Goal: Task Accomplishment & Management: Manage account settings

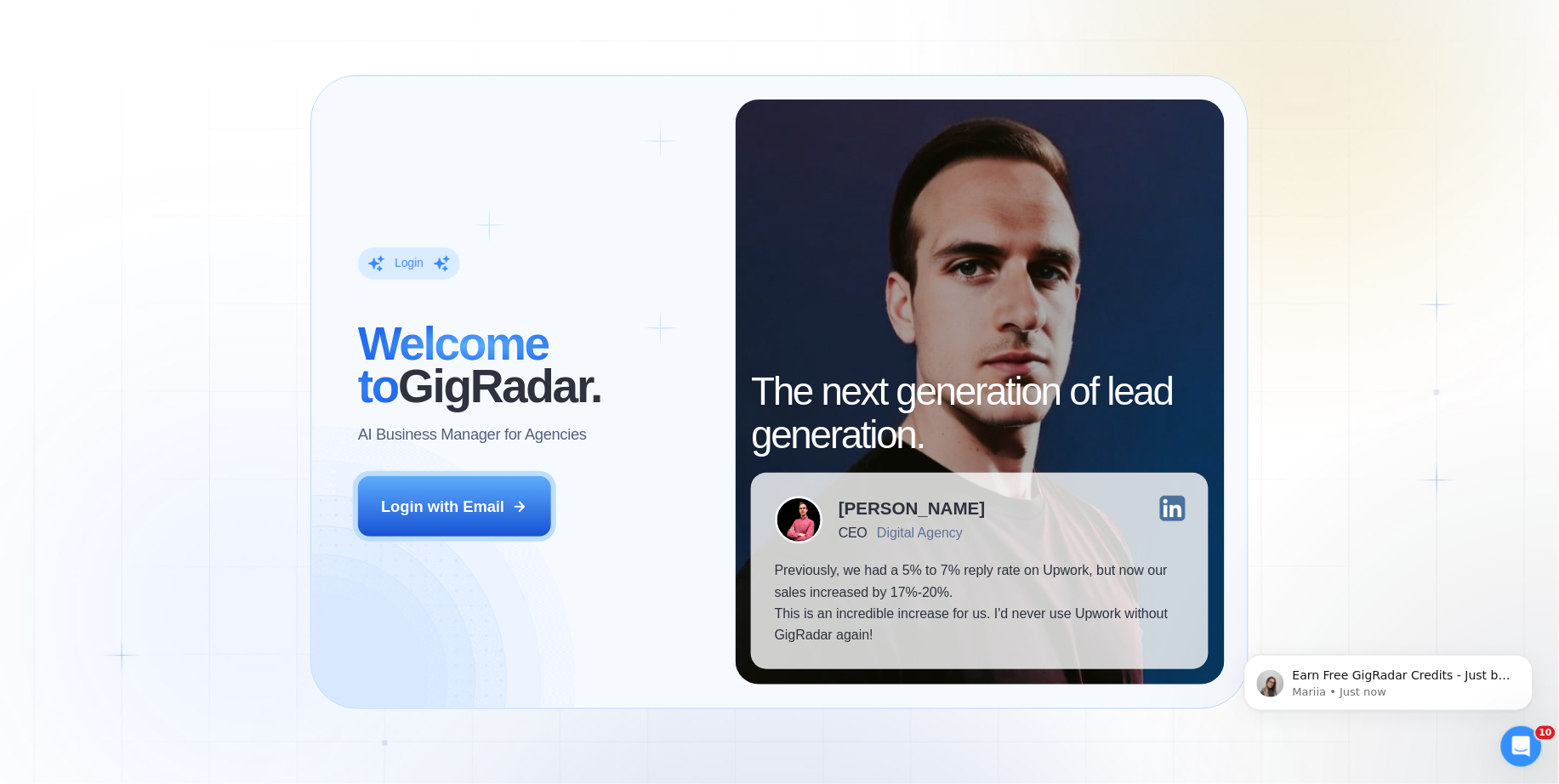
click at [493, 475] on div "Login ‍ Welcome to GigRadar. AI Business Manager for Agencies Login with Email" at bounding box center [534, 392] width 401 height 585
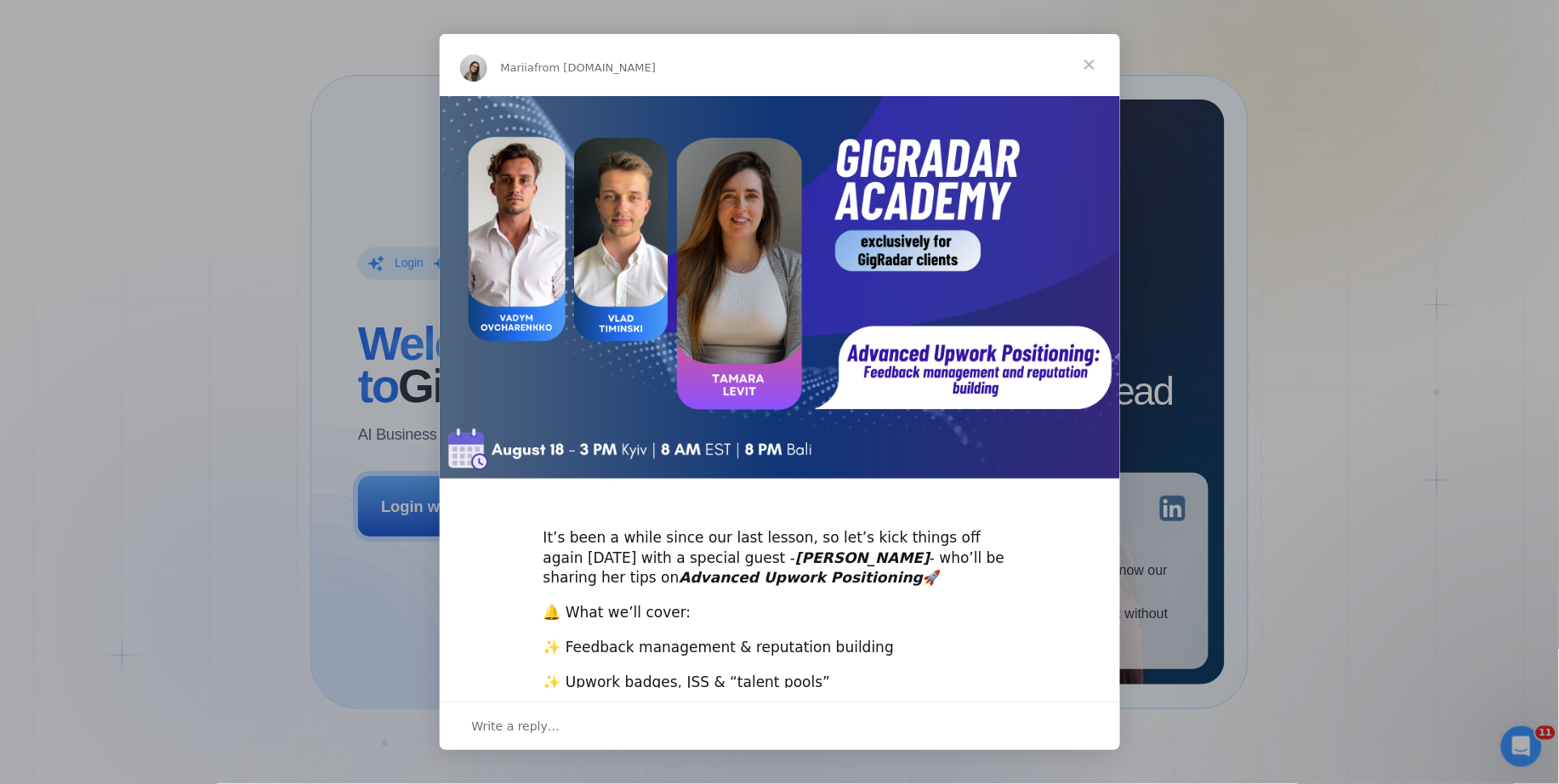
click at [1095, 61] on span "Close" at bounding box center [1089, 64] width 61 height 61
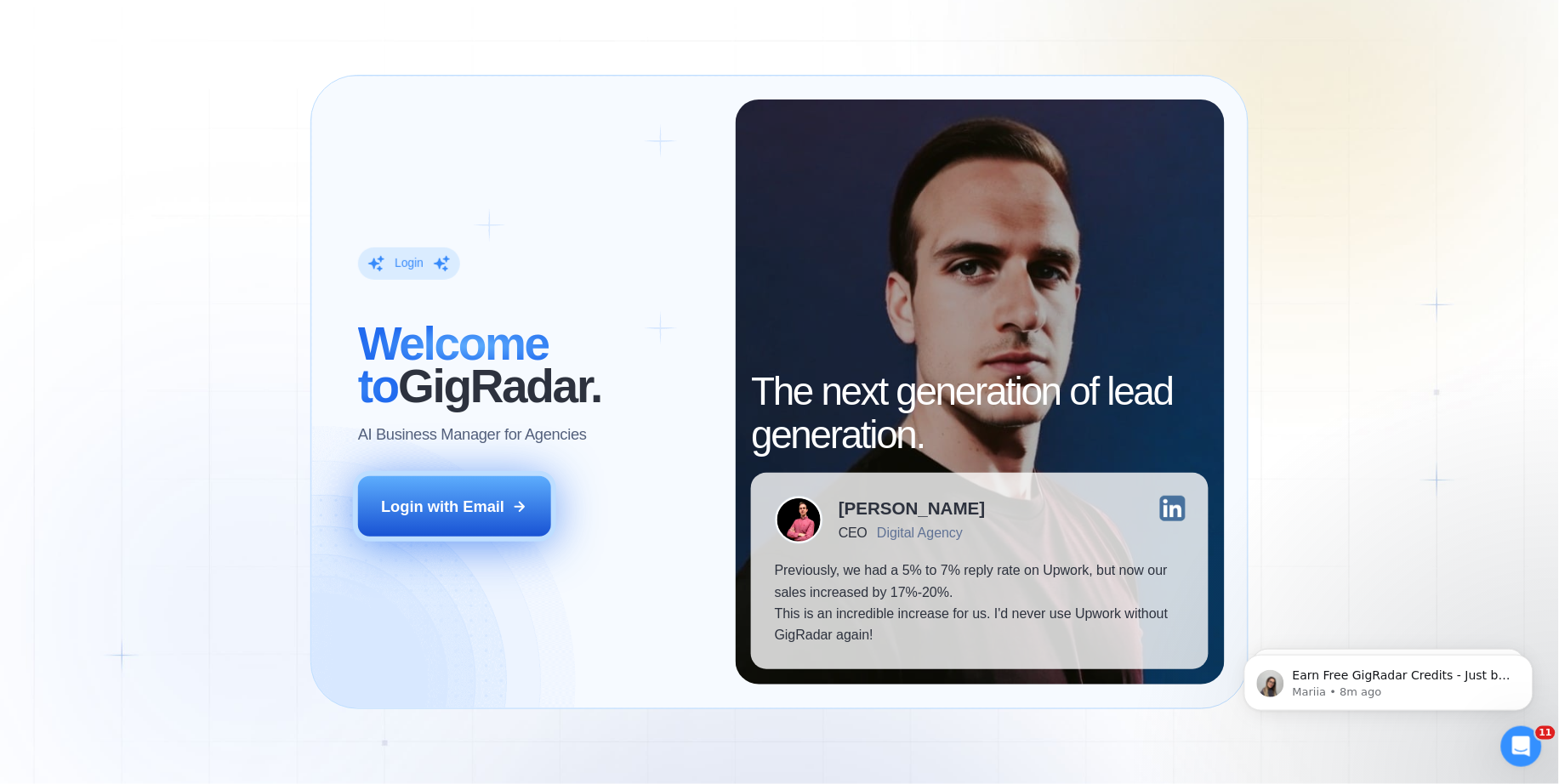
click at [507, 517] on button "Login with Email" at bounding box center [454, 506] width 193 height 60
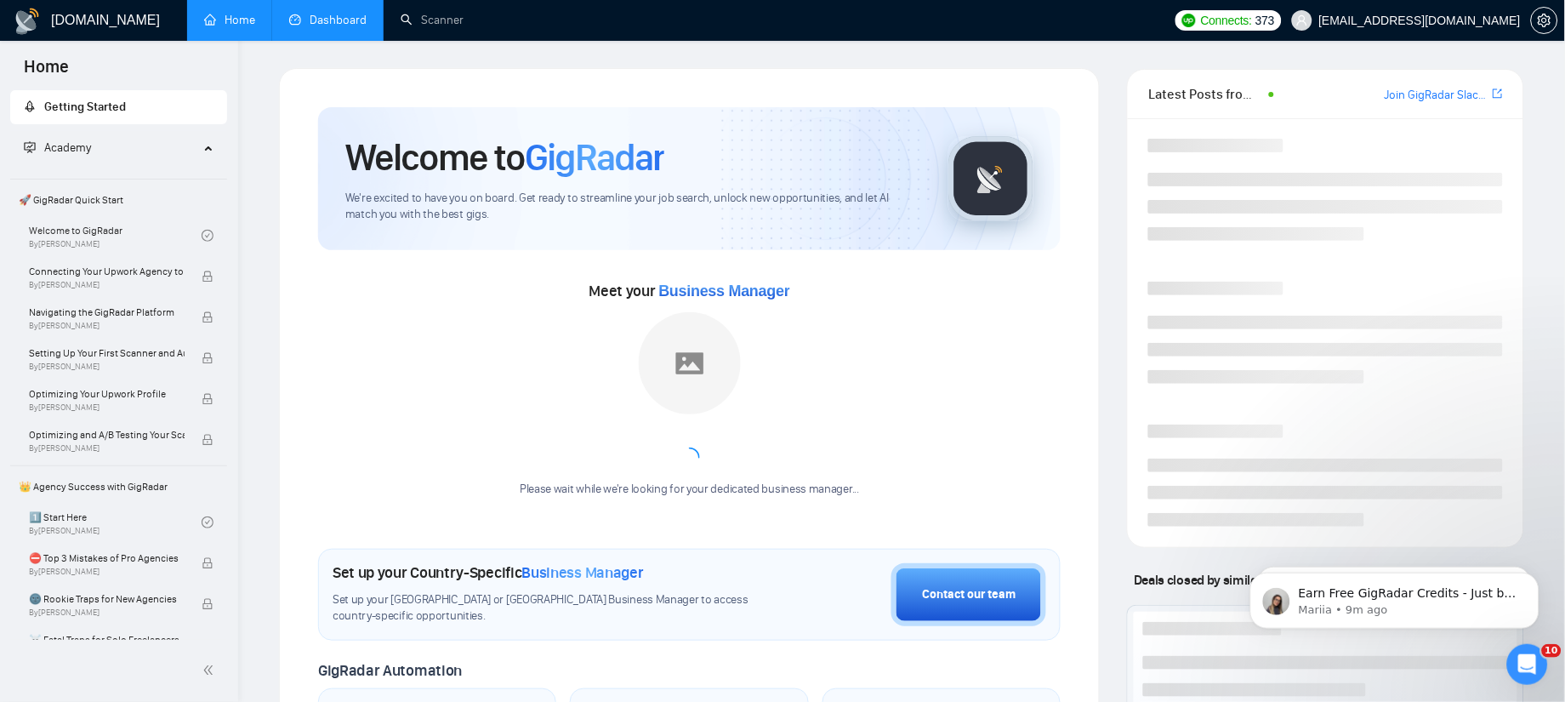
click at [333, 18] on link "Dashboard" at bounding box center [327, 20] width 77 height 14
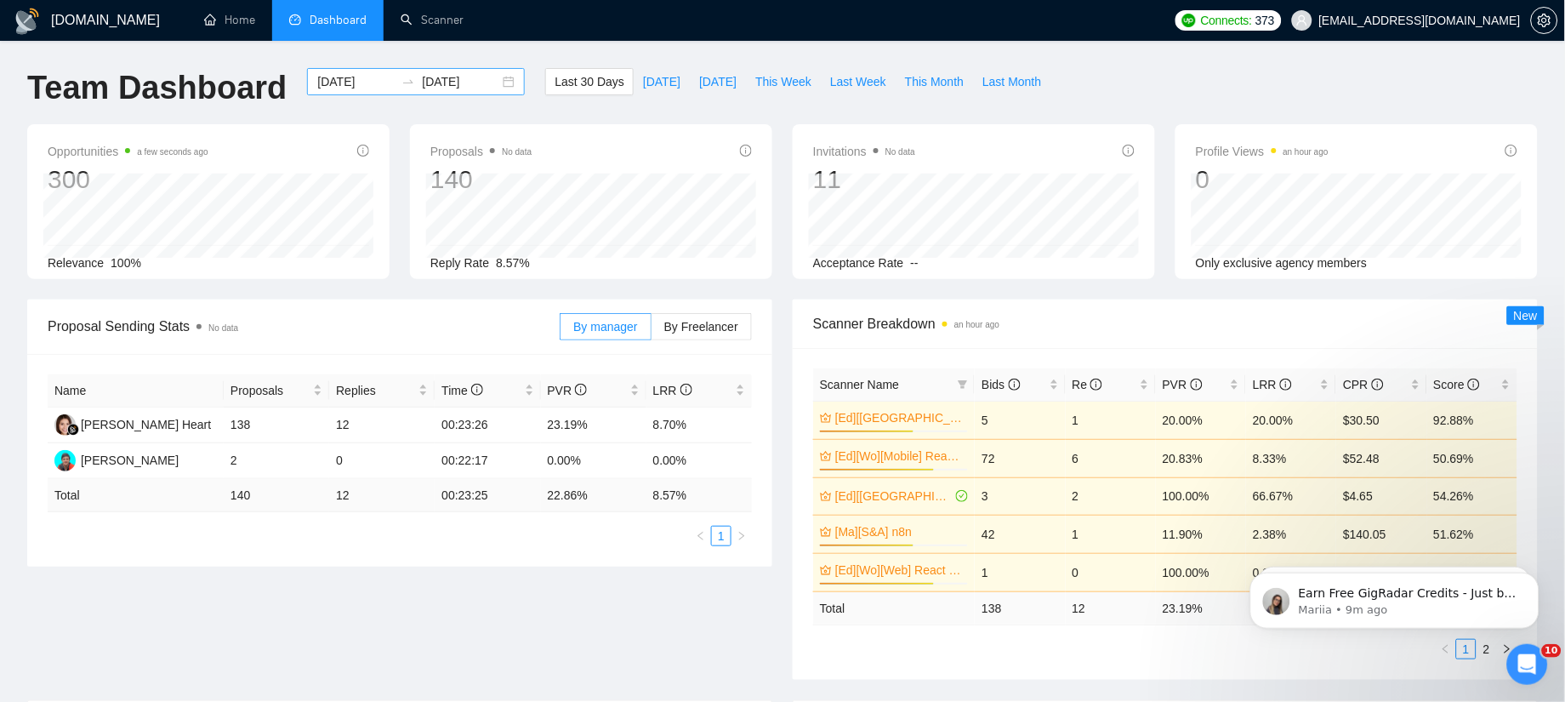
click at [346, 79] on input "[DATE]" at bounding box center [355, 81] width 77 height 19
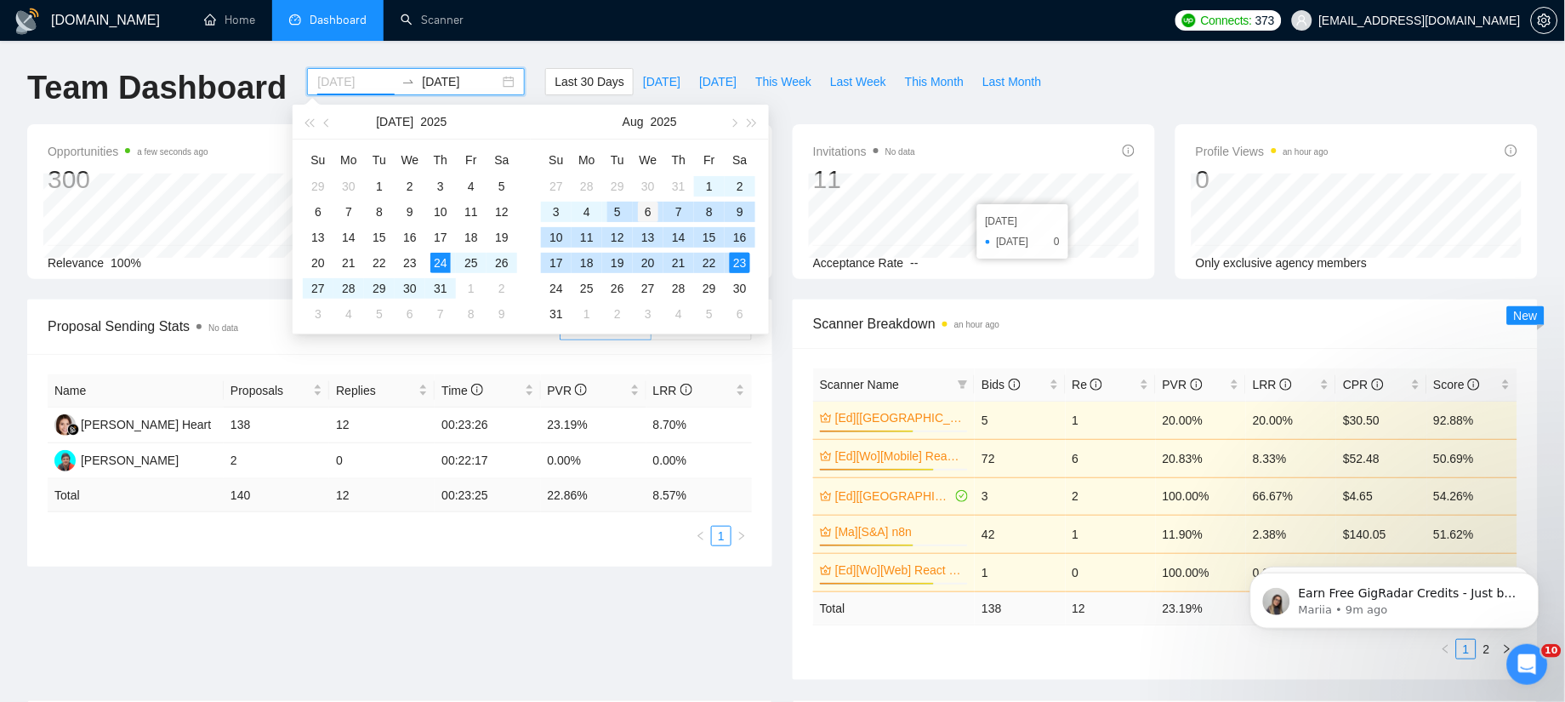
type input "2025-08-06"
click at [652, 213] on div "6" at bounding box center [648, 212] width 20 height 20
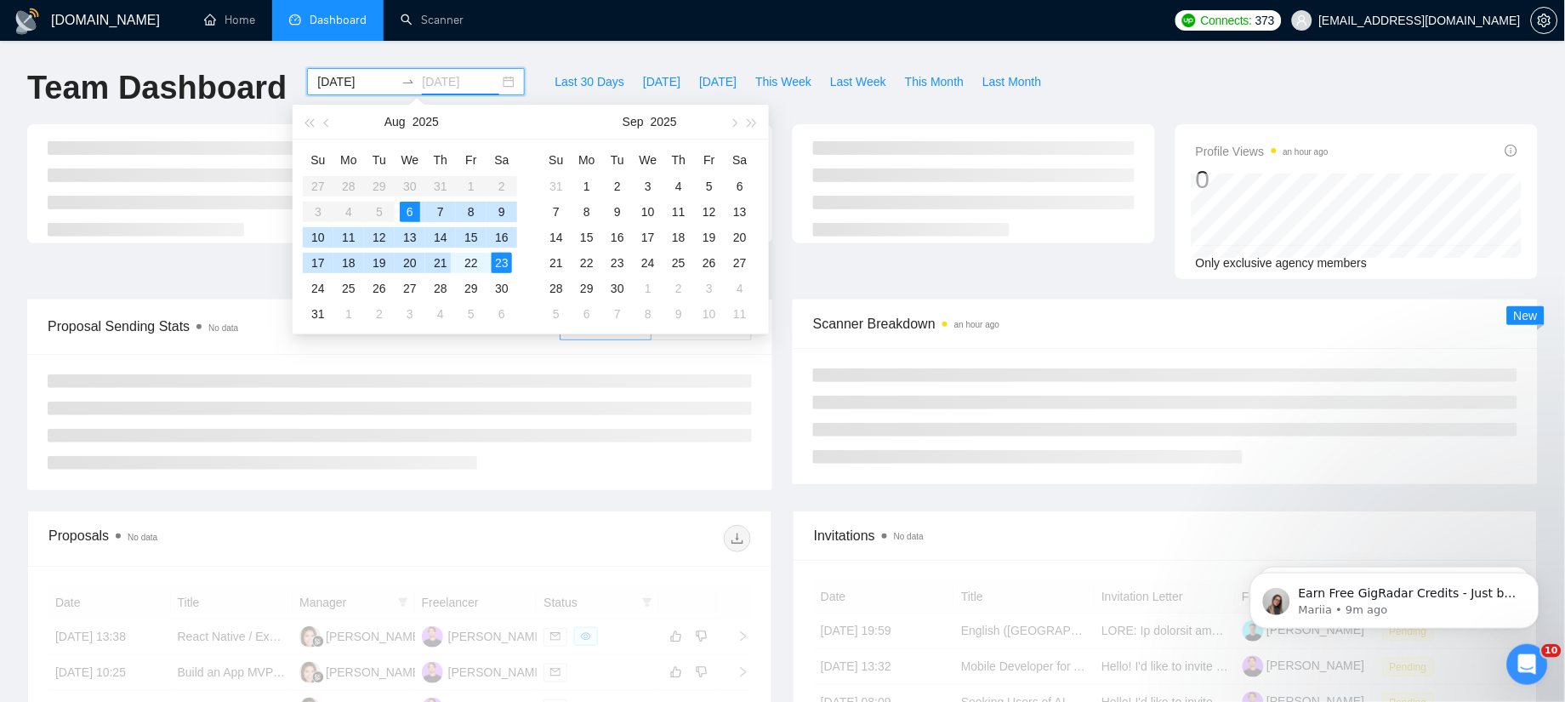
type input "2025-08-23"
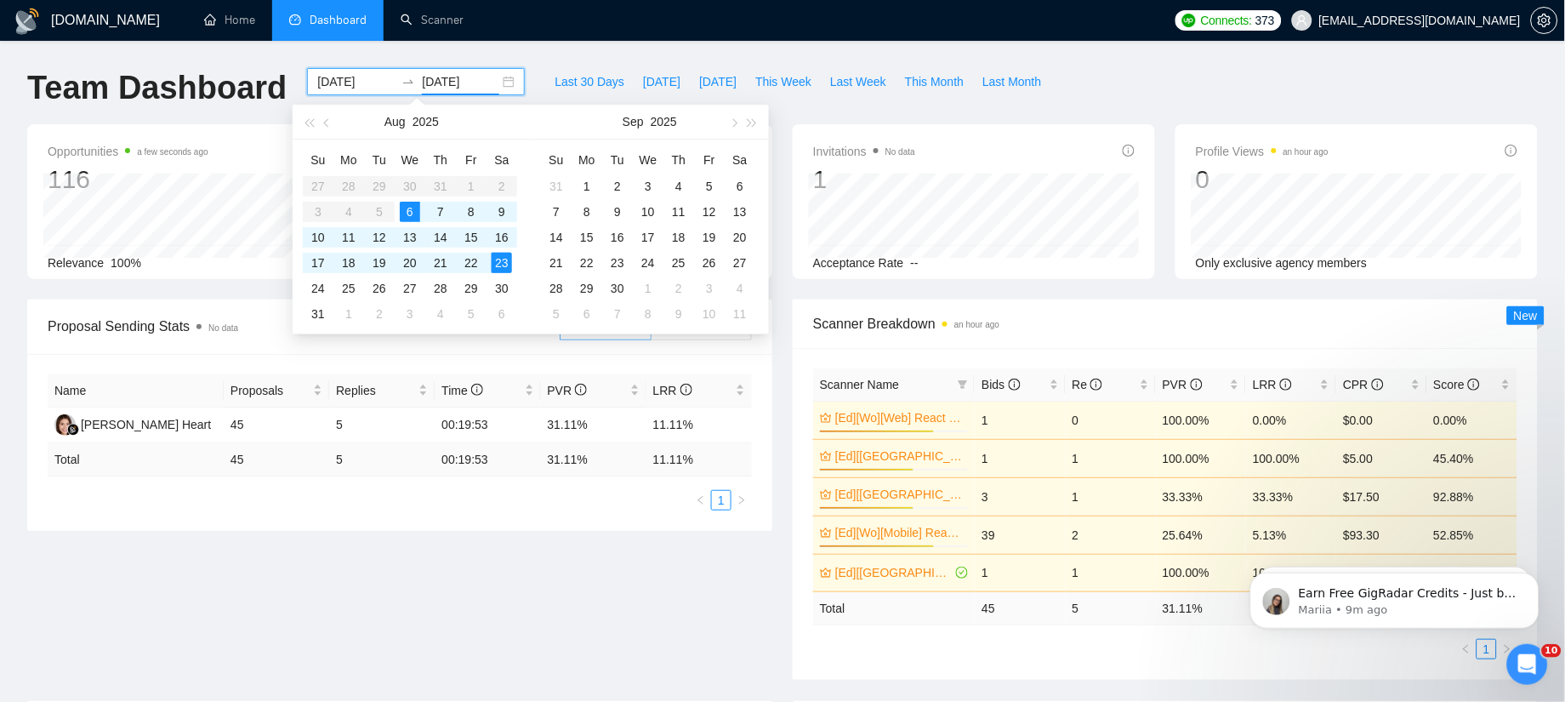
click at [515, 53] on div "GigRadar.io Home Dashboard Scanner Connects: 373 hi@sidetool.co Team Dashboard …" at bounding box center [782, 686] width 1565 height 1373
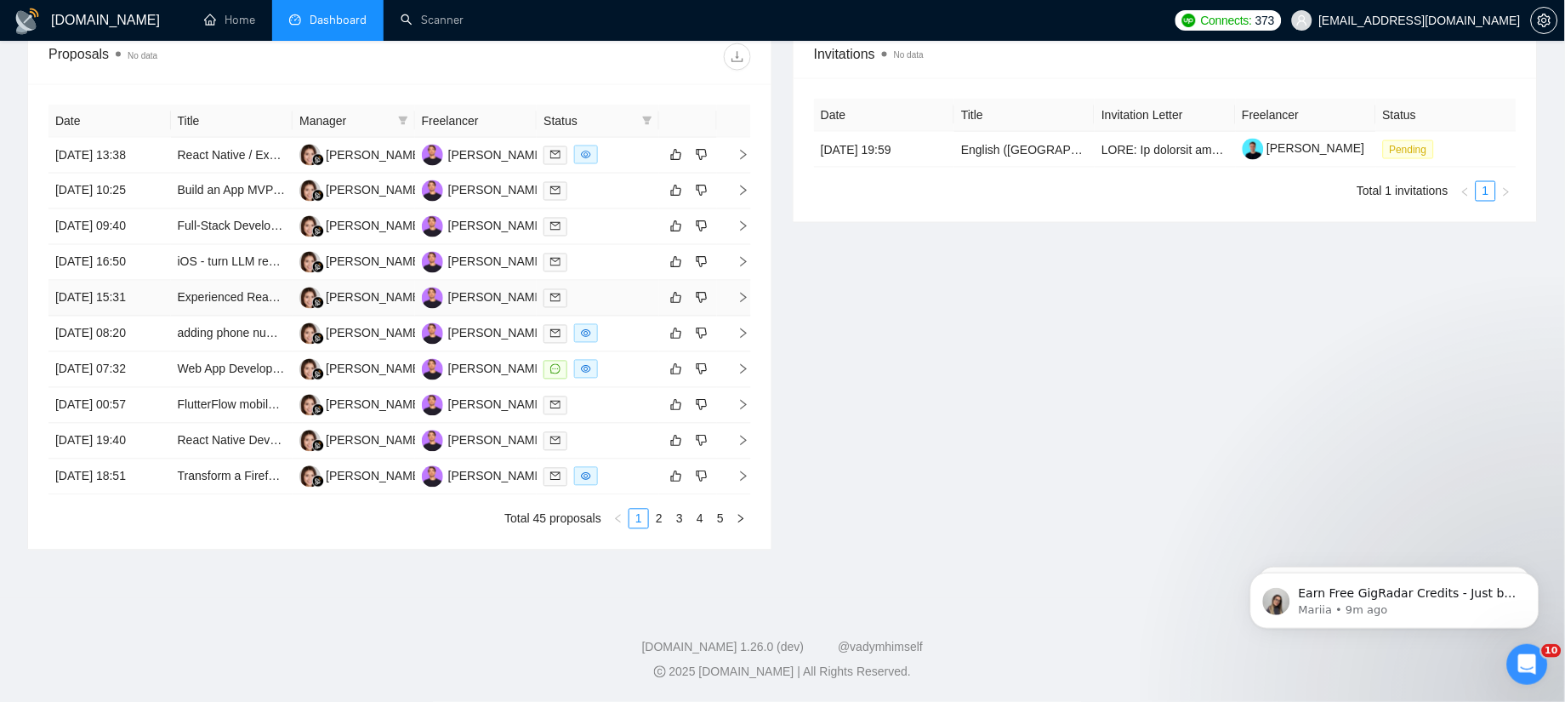
scroll to position [552, 0]
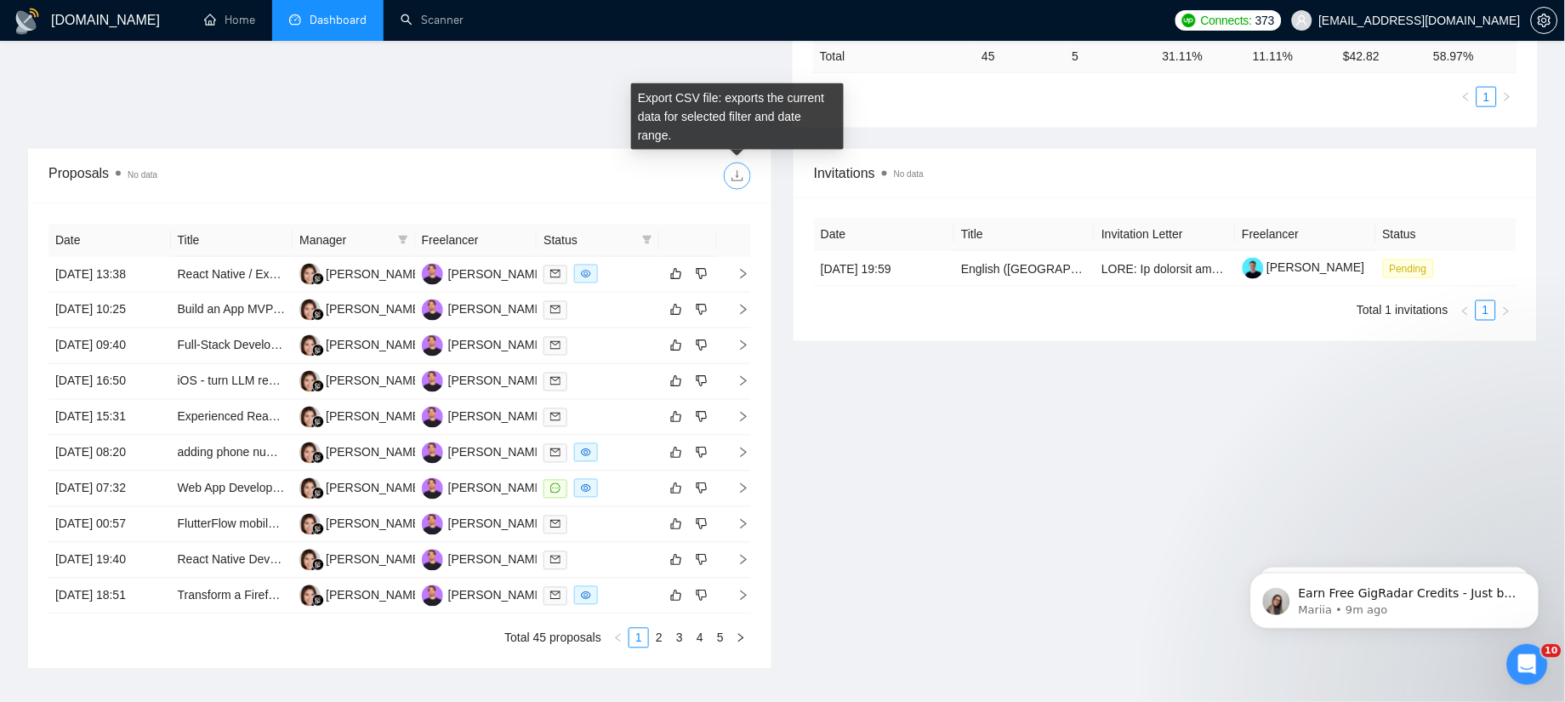
click at [736, 179] on icon "download" at bounding box center [738, 176] width 14 height 14
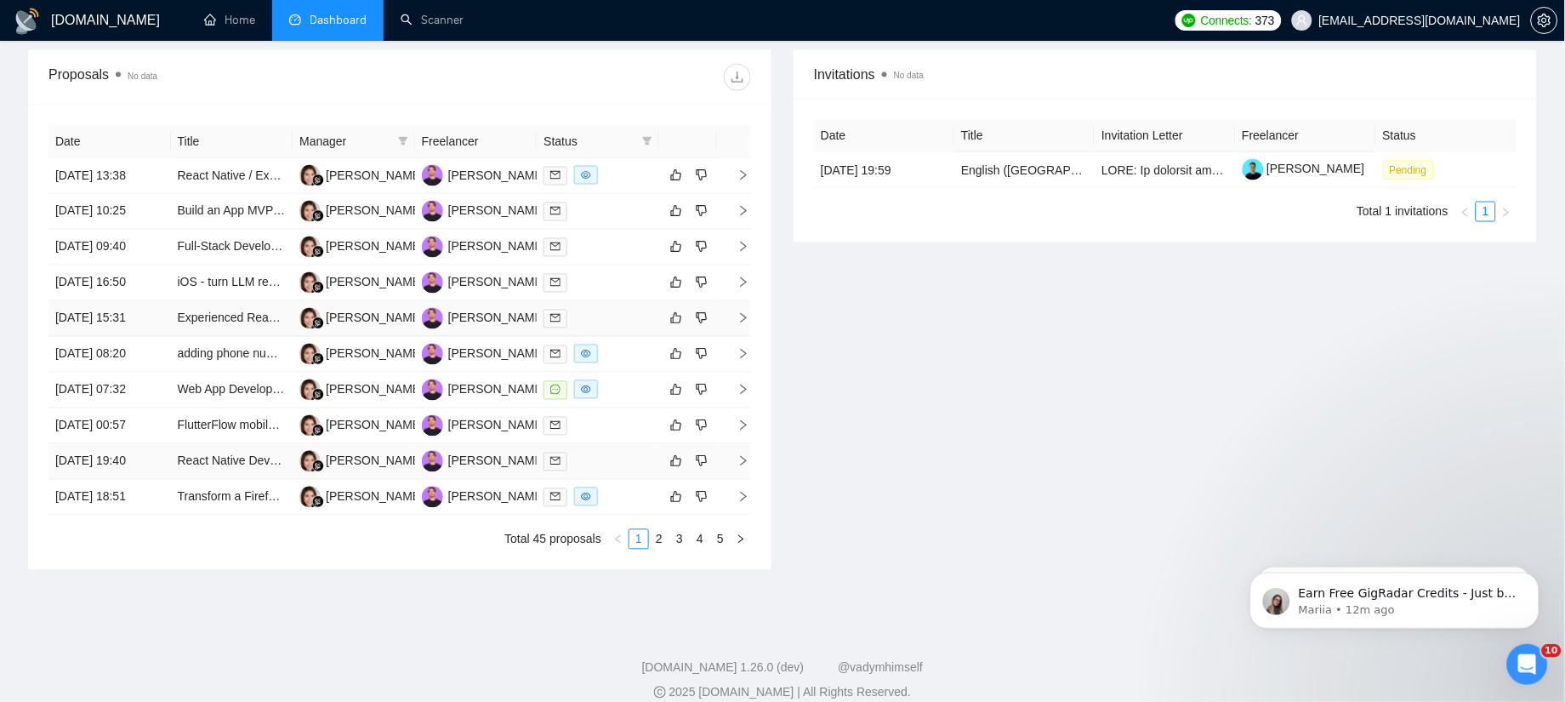
scroll to position [680, 0]
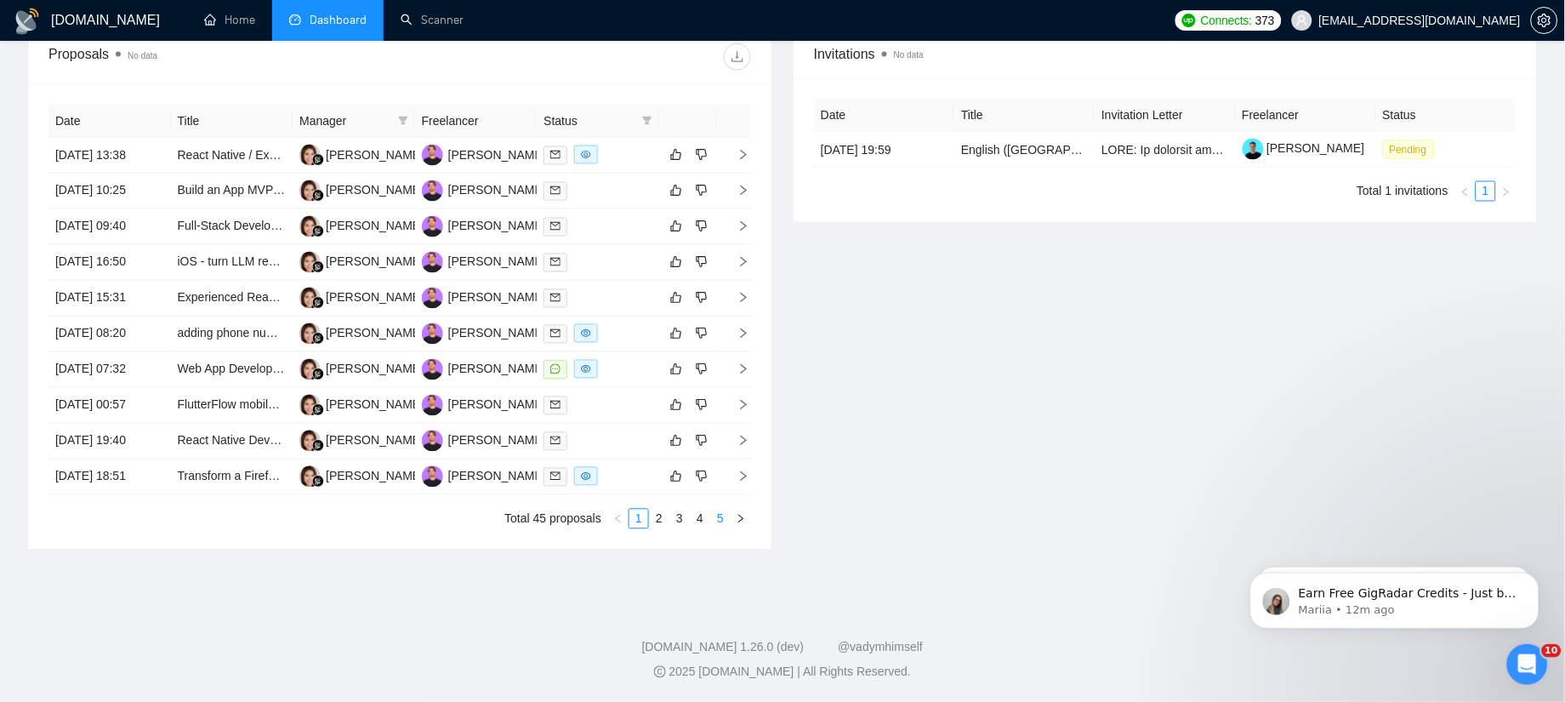
click at [725, 519] on link "5" at bounding box center [720, 518] width 19 height 19
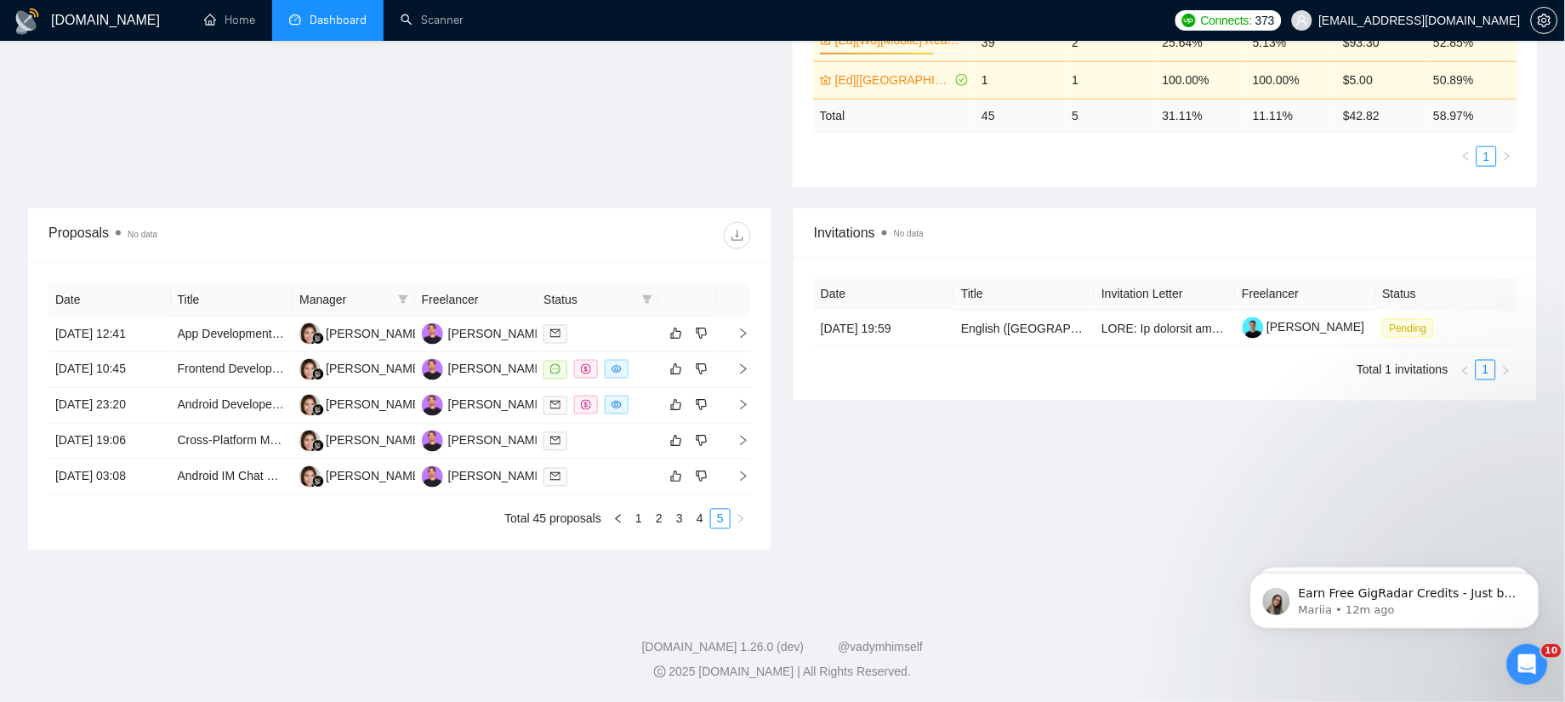
scroll to position [498, 0]
